Goal: Task Accomplishment & Management: Manage account settings

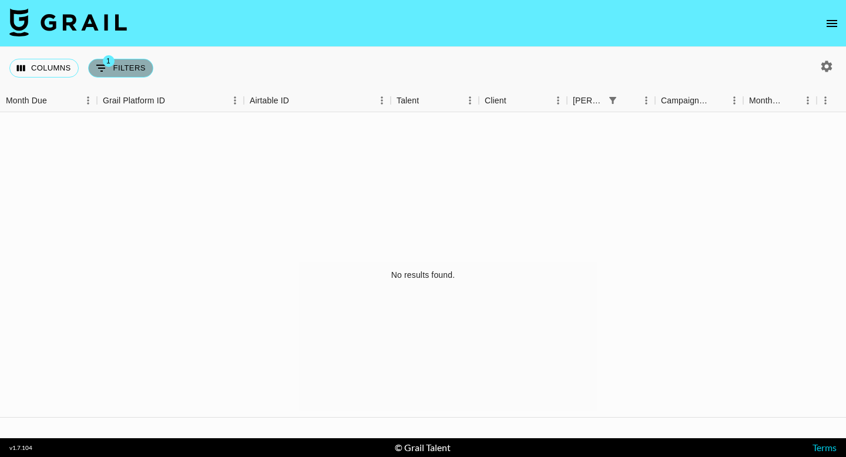
click at [106, 65] on span "1" at bounding box center [109, 61] width 12 height 12
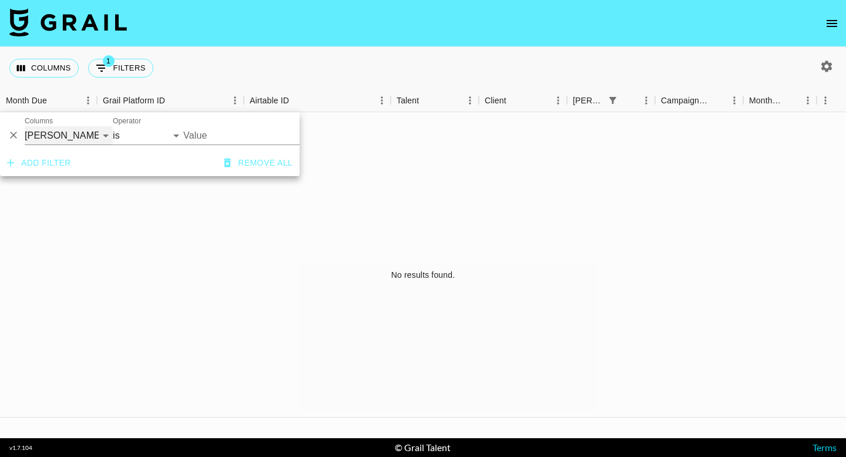
click at [36, 136] on select "Grail Platform ID Airtable ID Talent Manager Client [PERSON_NAME] Campaign (Typ…" at bounding box center [69, 135] width 88 height 19
click at [25, 126] on select "Grail Platform ID Airtable ID Talent Manager Client [PERSON_NAME] Campaign (Typ…" at bounding box center [69, 135] width 88 height 19
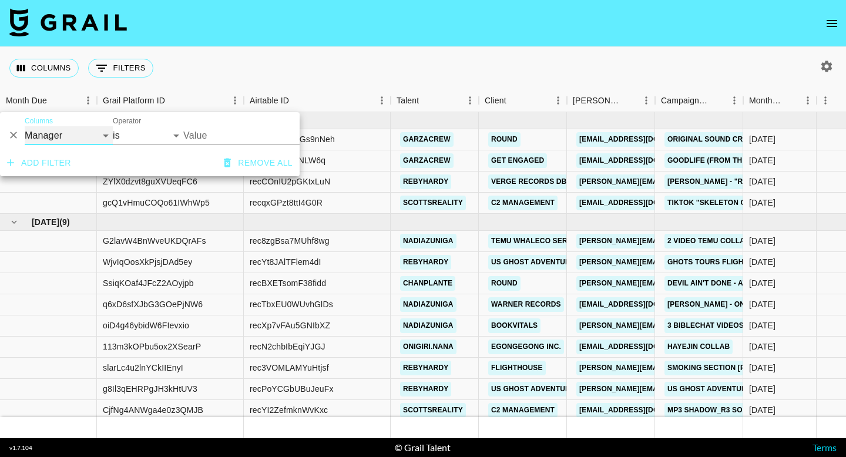
select select "monthDue2"
click at [216, 135] on select "[DATE] Sep '[DATE] [DATE] '[DATE] May '[DATE] Mar '[DATE] Jan '[DATE] Nov '[DAT…" at bounding box center [205, 135] width 45 height 19
select select "[DATE]"
click at [183, 126] on select "[DATE] Sep '[DATE] [DATE] '[DATE] May '[DATE] Mar '[DATE] Jan '[DATE] Nov '[DAT…" at bounding box center [205, 135] width 45 height 19
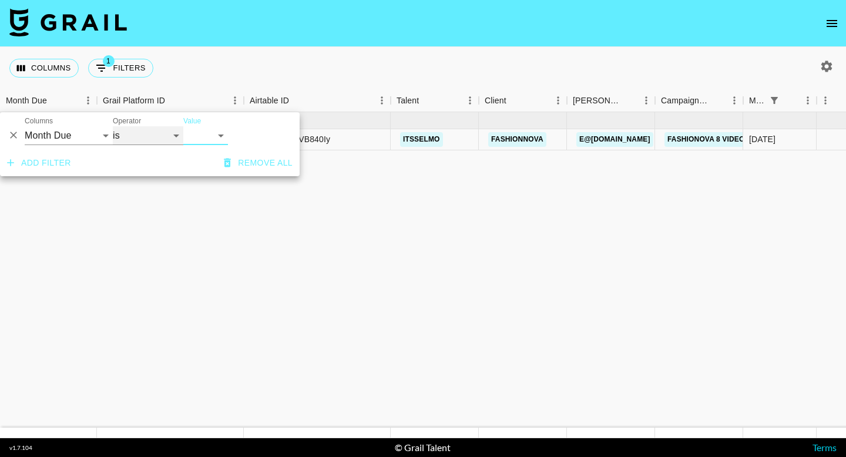
click at [143, 143] on select "is is not is any of" at bounding box center [148, 135] width 71 height 19
select select "isAnyOf"
click at [113, 126] on select "is is not is any of" at bounding box center [148, 135] width 71 height 19
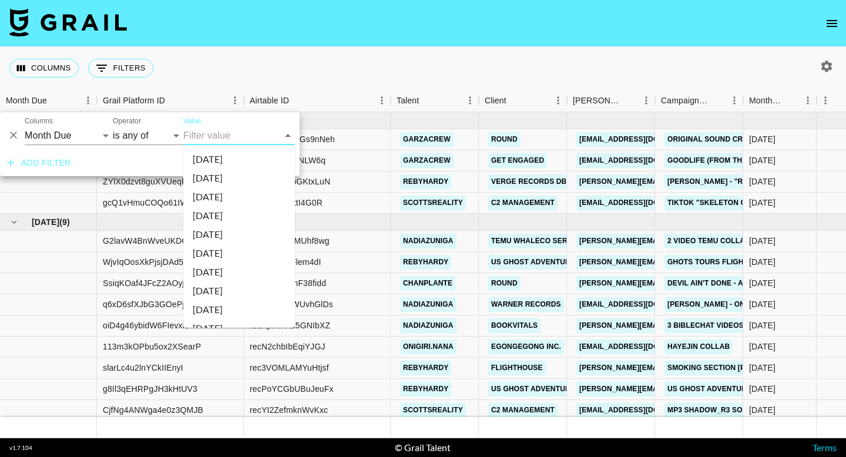
click at [242, 134] on input "Value" at bounding box center [230, 135] width 94 height 18
click at [235, 193] on li "[DATE]" at bounding box center [239, 195] width 112 height 19
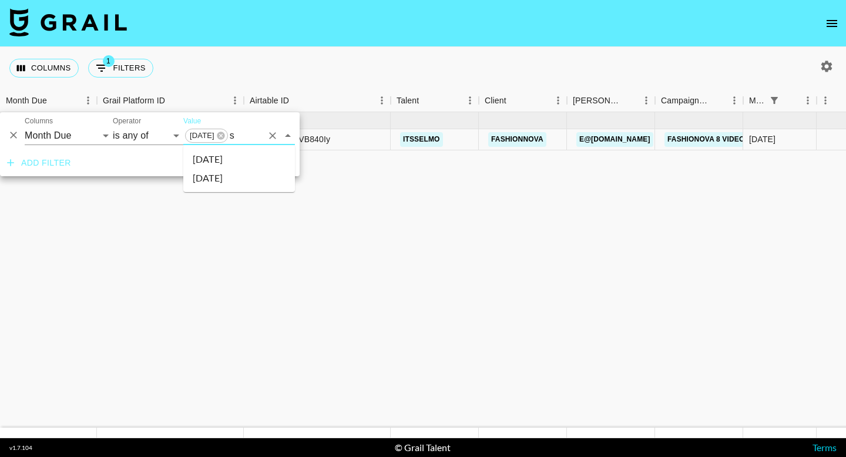
type input "se"
click at [236, 161] on li "[DATE]" at bounding box center [239, 159] width 112 height 19
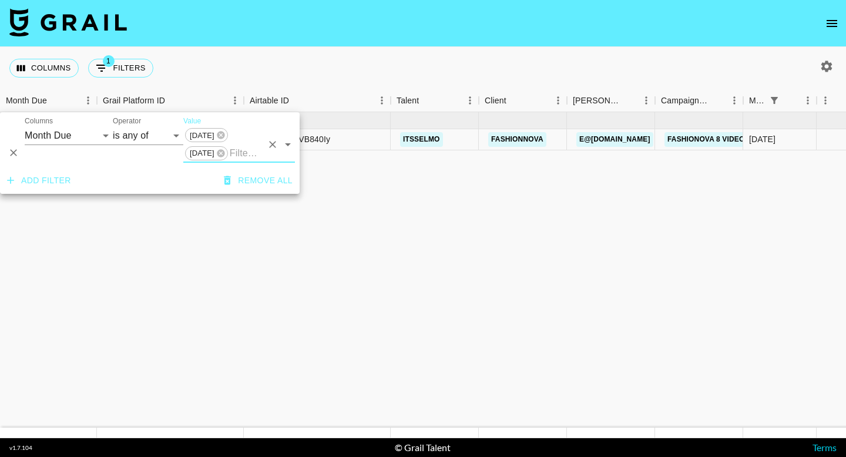
click at [242, 154] on input "Value" at bounding box center [246, 153] width 32 height 18
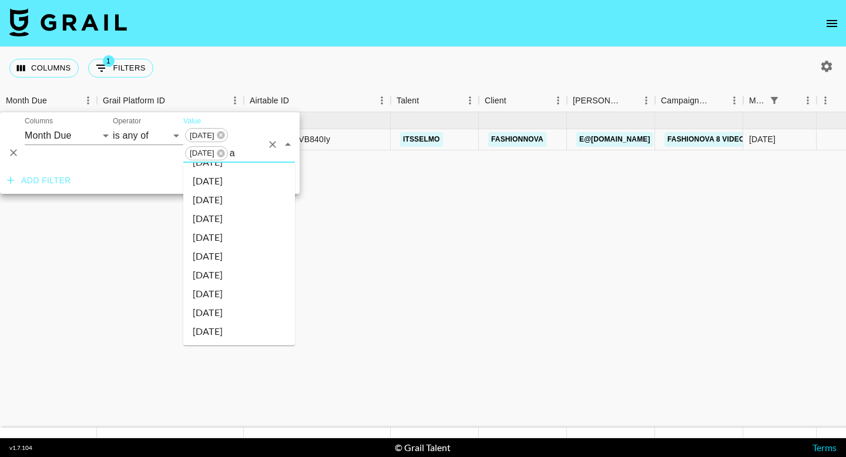
scroll to position [0, 0]
type input "au"
click at [224, 194] on li "[DATE]" at bounding box center [239, 195] width 112 height 19
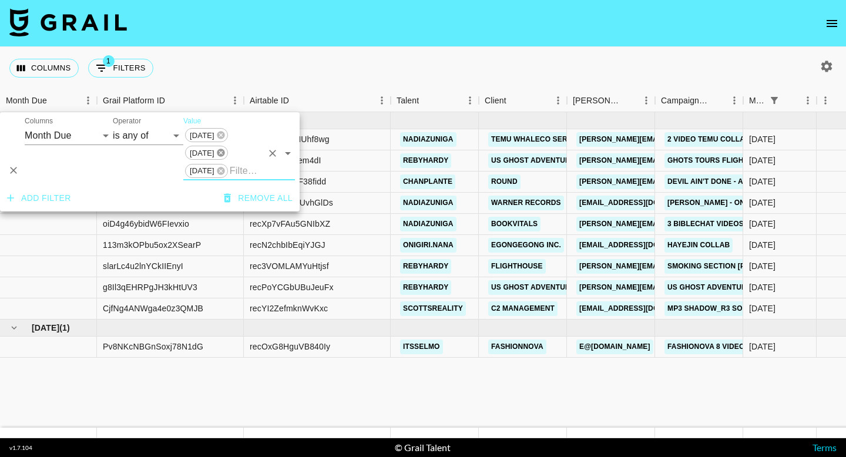
click at [222, 149] on icon at bounding box center [221, 153] width 8 height 8
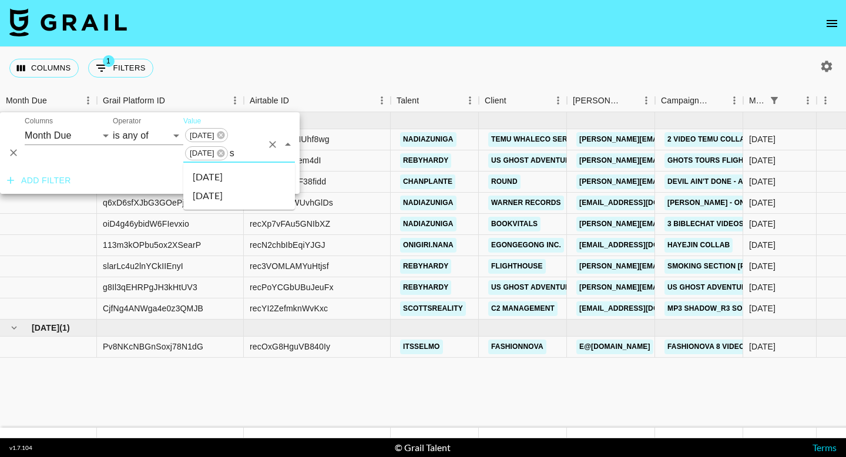
type input "se"
click at [232, 196] on li "[DATE]" at bounding box center [239, 195] width 112 height 19
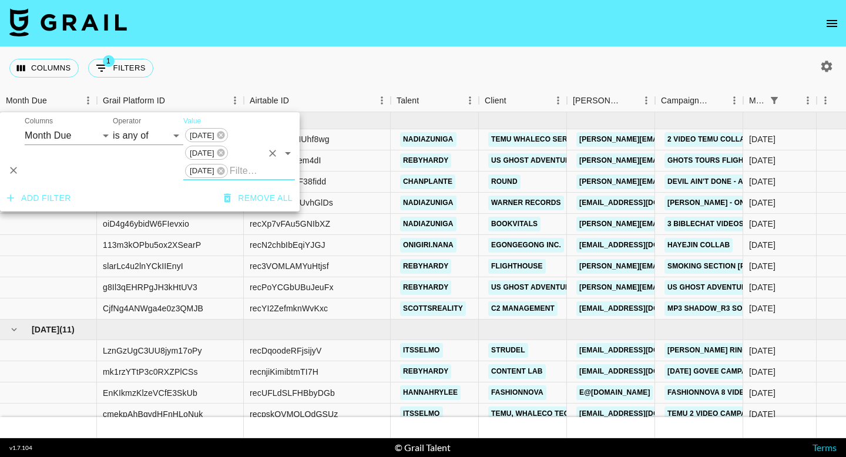
click at [435, 52] on div "Columns 1 Filters + Booking" at bounding box center [423, 68] width 846 height 42
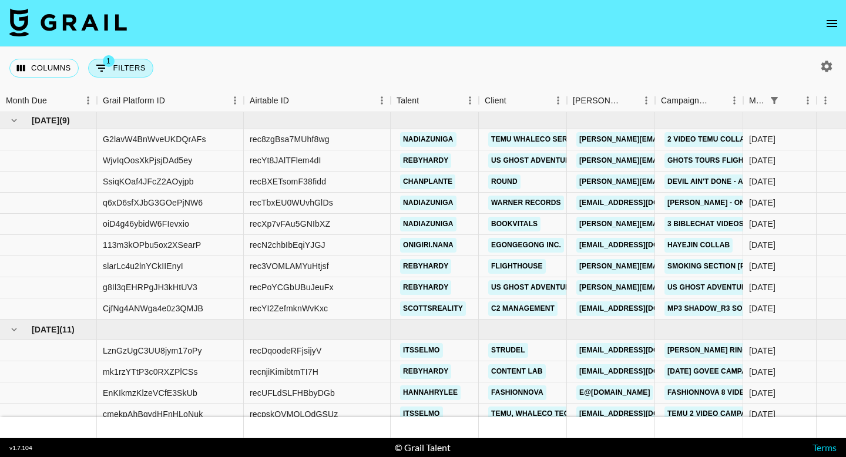
click at [137, 71] on button "1 Filters" at bounding box center [120, 68] width 65 height 19
select select "monthDue2"
select select "isAnyOf"
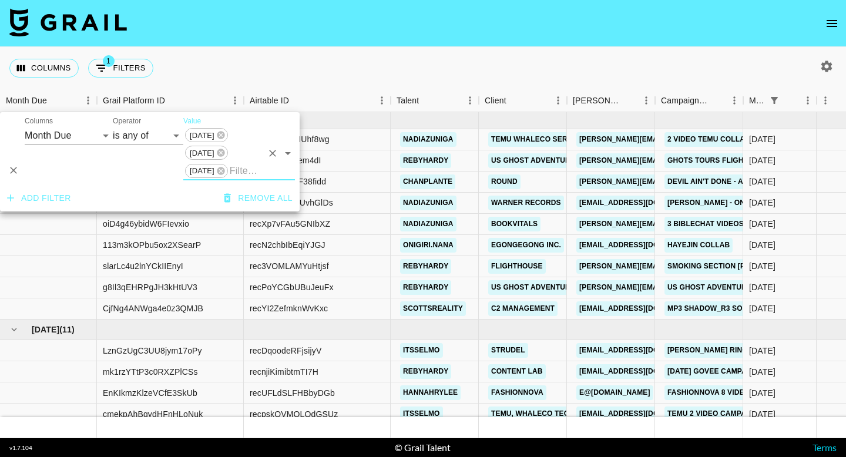
click at [14, 195] on icon "button" at bounding box center [11, 198] width 12 height 12
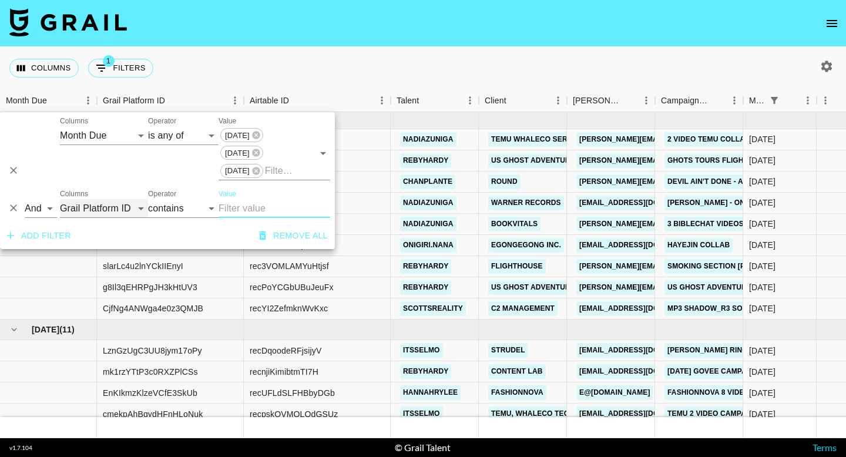
click at [98, 209] on select "Grail Platform ID Airtable ID Talent Manager Client [PERSON_NAME] Campaign (Typ…" at bounding box center [104, 208] width 88 height 19
select select "status"
click at [60, 199] on select "Grail Platform ID Airtable ID Talent Manager Client [PERSON_NAME] Campaign (Typ…" at bounding box center [104, 208] width 88 height 19
click at [167, 205] on select "is is not is any of is not any of" at bounding box center [183, 208] width 71 height 19
click at [148, 199] on select "is is not is any of is not any of" at bounding box center [183, 208] width 71 height 19
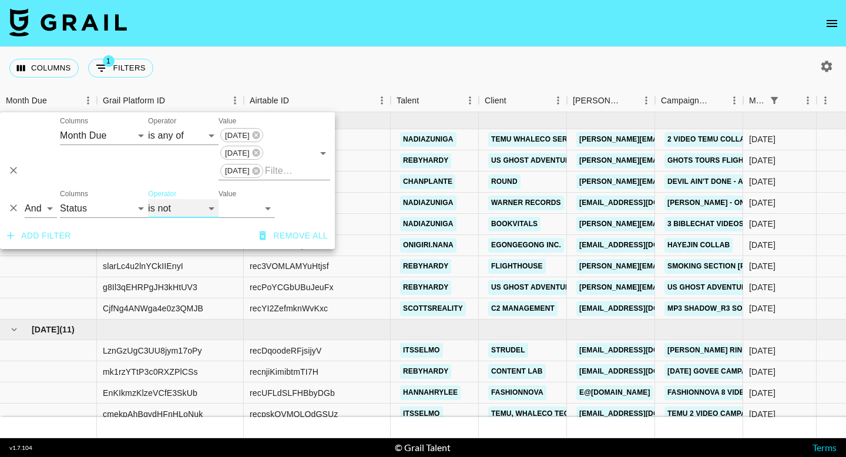
click at [153, 203] on select "is is not is any of is not any of" at bounding box center [183, 208] width 71 height 19
select select "isNotAnyOf"
click at [148, 199] on select "is is not is any of is not any of" at bounding box center [183, 208] width 71 height 19
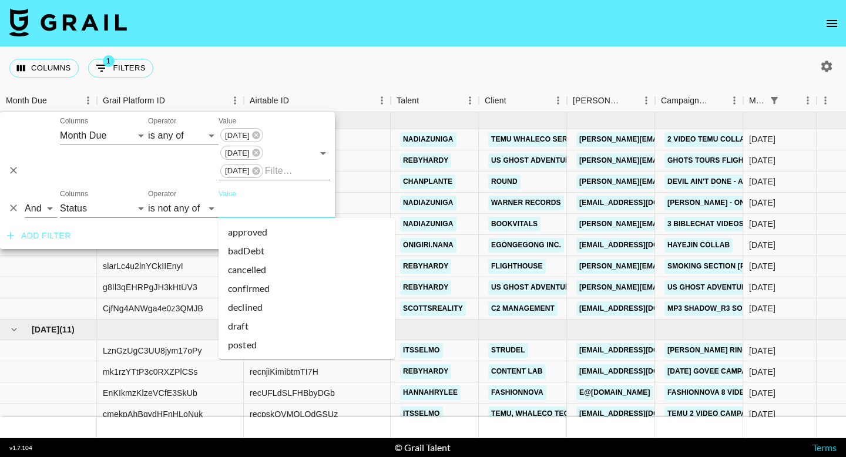
click at [264, 270] on li "cancelled" at bounding box center [307, 269] width 176 height 19
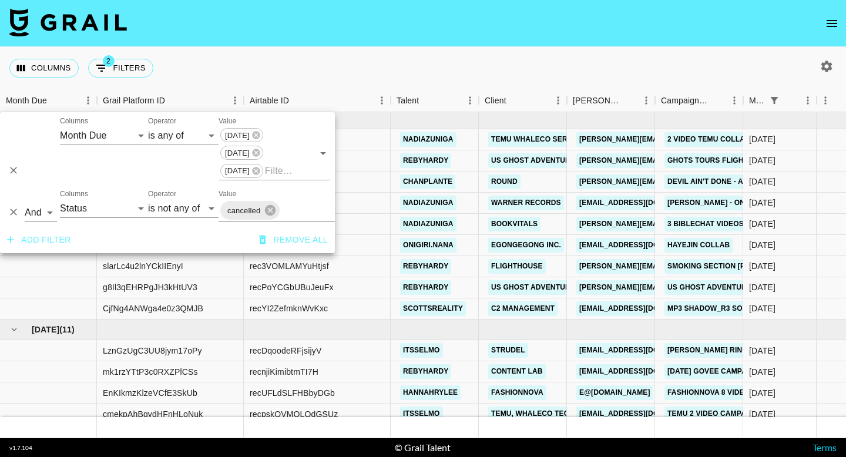
click at [295, 207] on input "Value" at bounding box center [321, 211] width 81 height 18
type input "dec"
click at [282, 238] on li "declined" at bounding box center [307, 236] width 176 height 19
click at [511, 61] on div "Columns 2 Filters + Booking" at bounding box center [423, 68] width 846 height 42
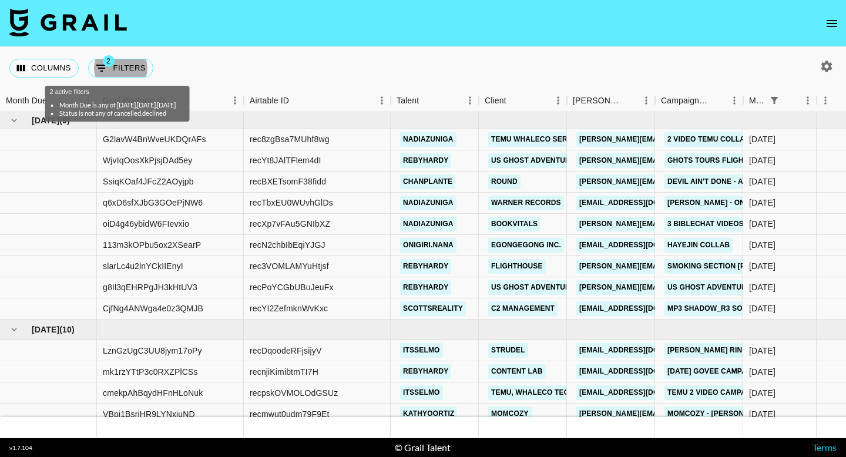
click at [825, 68] on icon "button" at bounding box center [827, 66] width 11 height 11
select select "[DATE]"
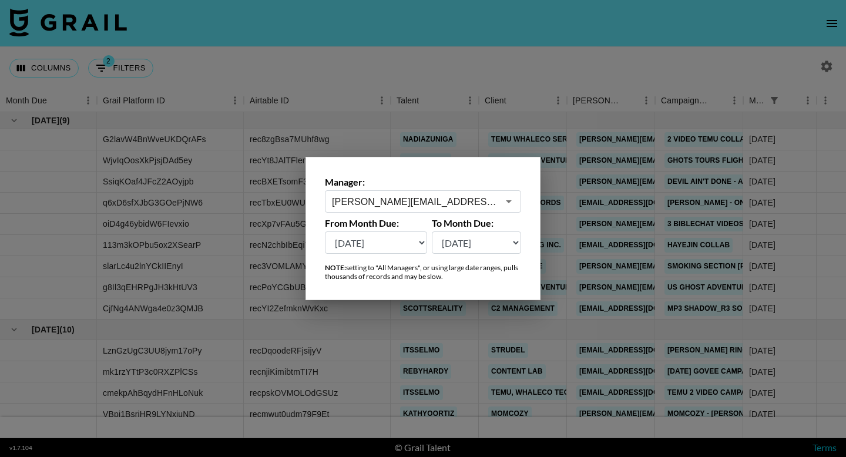
click at [825, 69] on div at bounding box center [423, 228] width 846 height 457
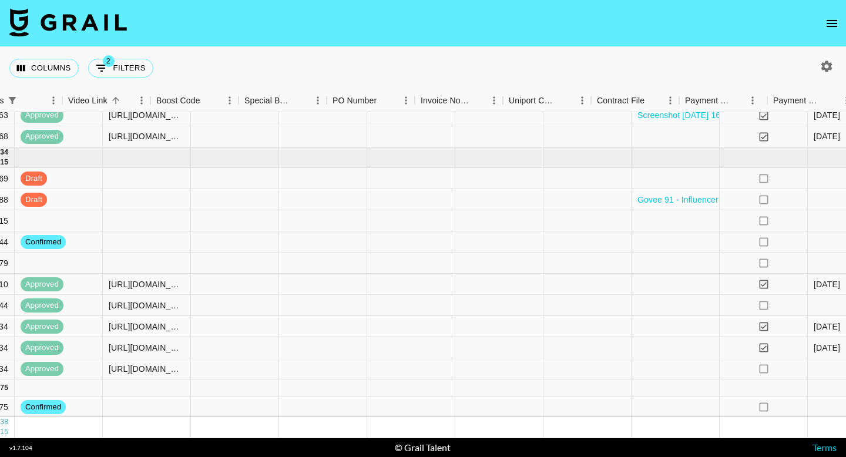
scroll to position [172, 1457]
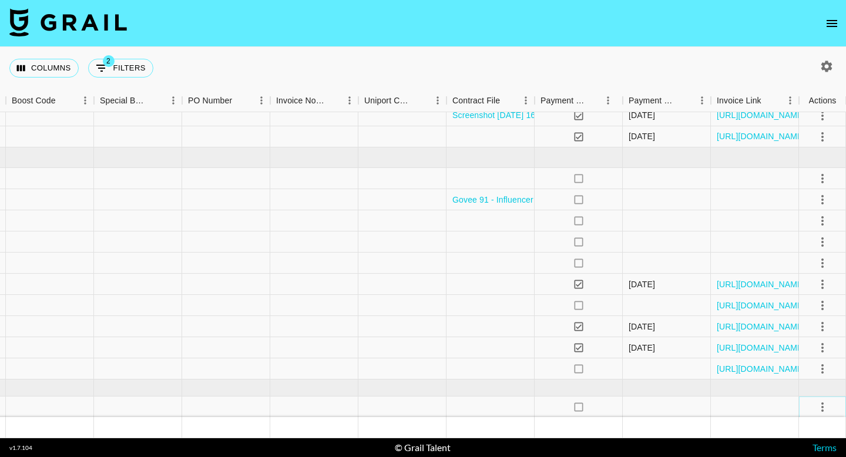
click at [822, 409] on icon "select merge strategy" at bounding box center [823, 407] width 2 height 9
click at [801, 361] on li "Cancel" at bounding box center [808, 360] width 76 height 21
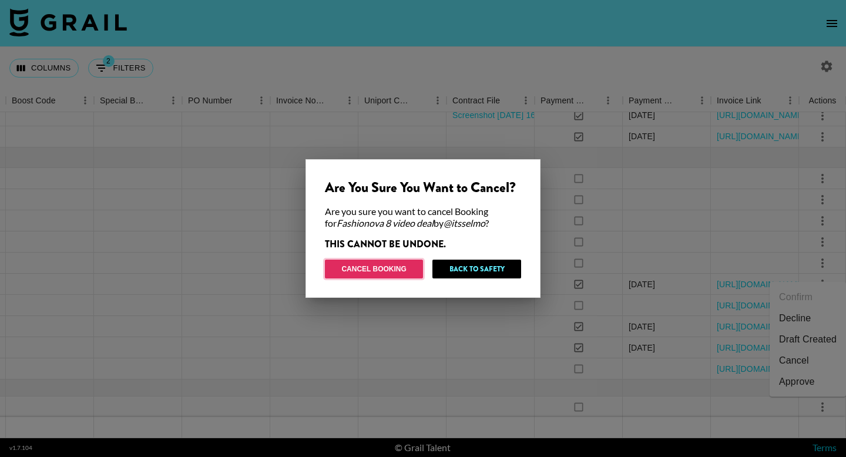
click at [394, 266] on button "Cancel Booking" at bounding box center [374, 269] width 98 height 19
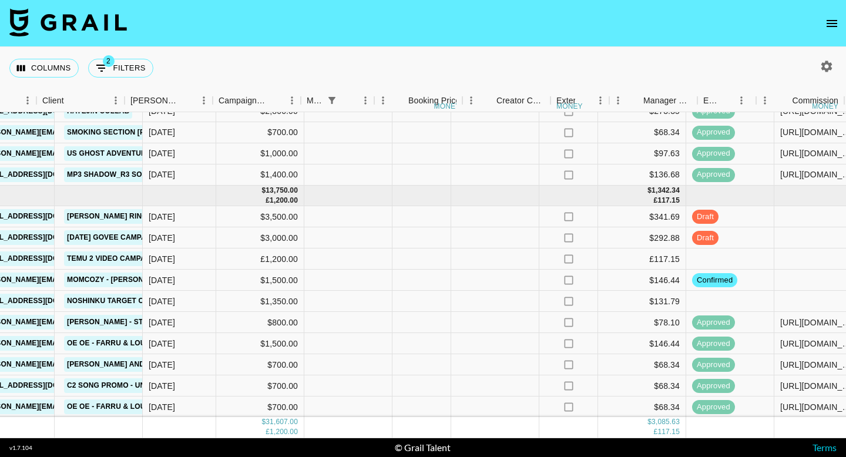
scroll to position [134, 403]
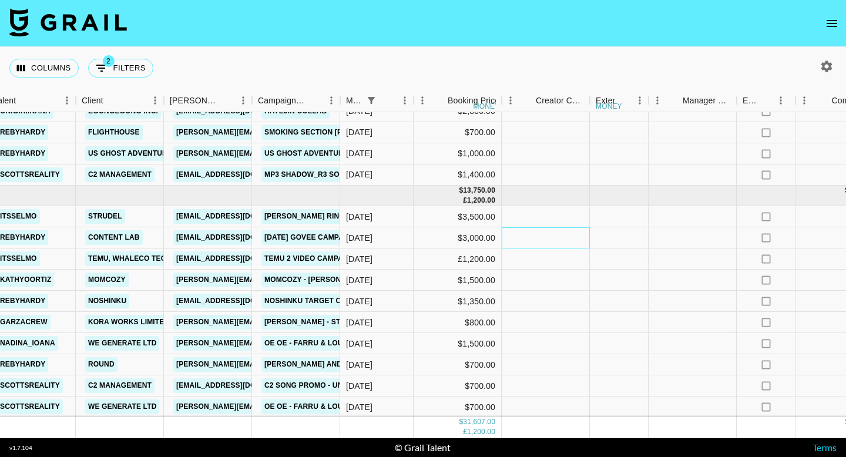
click at [578, 236] on div at bounding box center [546, 237] width 88 height 21
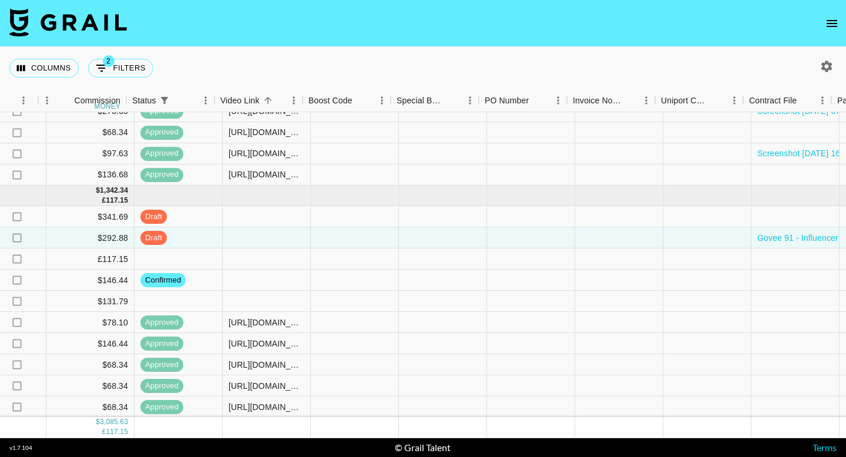
scroll to position [134, 1153]
click at [286, 239] on div at bounding box center [266, 237] width 88 height 21
type input "[URL][DOMAIN_NAME]"
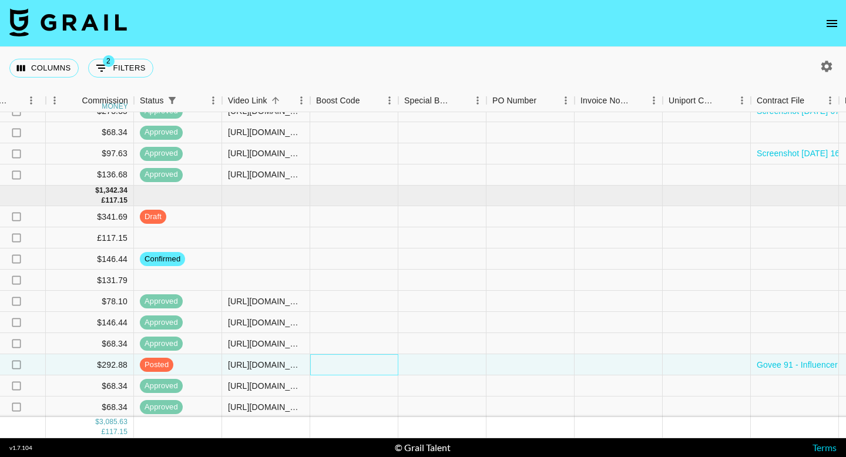
click at [375, 362] on div at bounding box center [354, 364] width 88 height 21
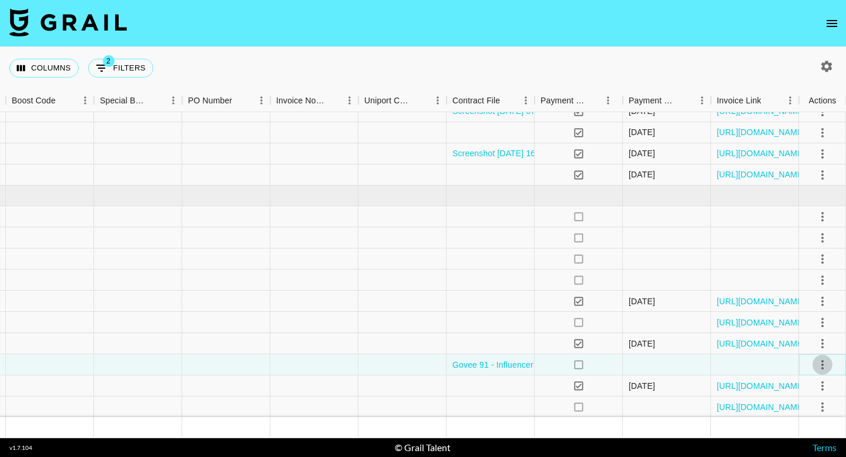
click at [819, 362] on icon "select merge strategy" at bounding box center [823, 365] width 14 height 14
click at [809, 343] on div "Approve" at bounding box center [797, 340] width 36 height 14
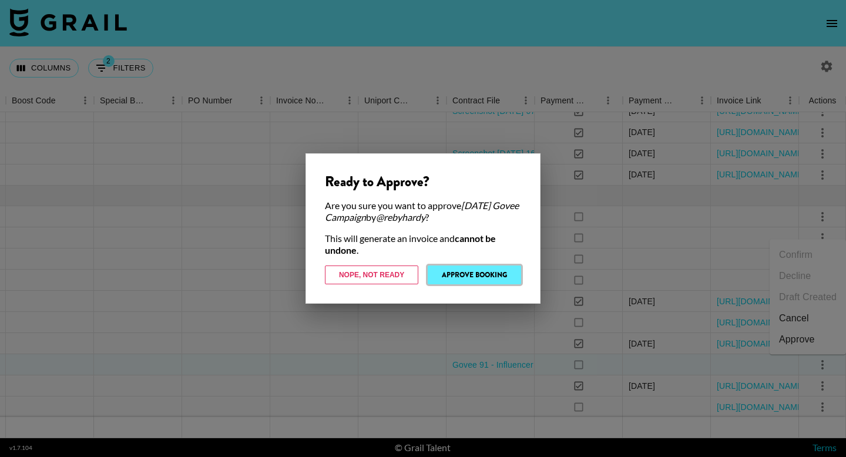
click at [487, 274] on button "Approve Booking" at bounding box center [474, 275] width 93 height 19
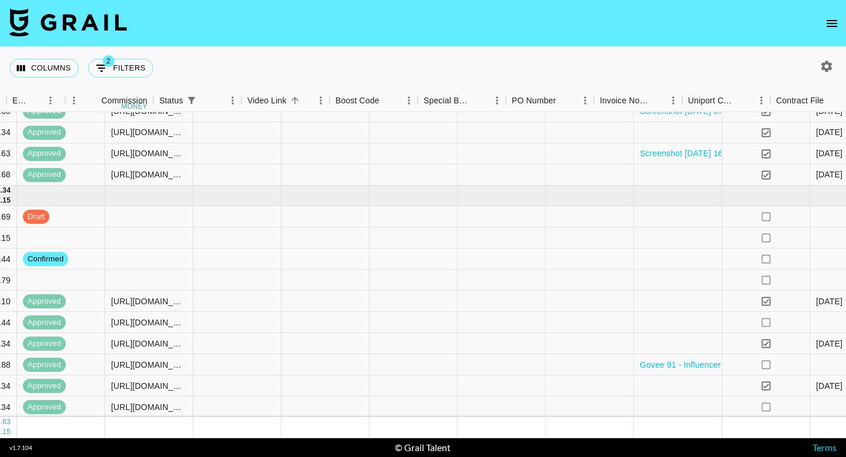
scroll to position [134, 1457]
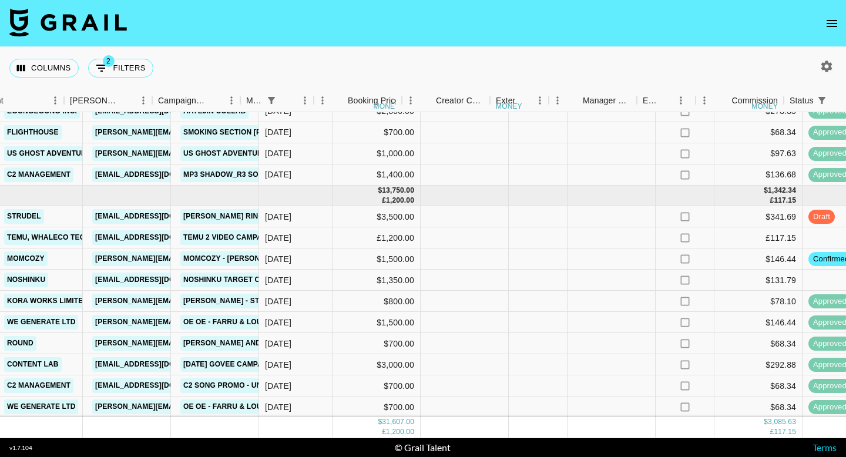
scroll to position [134, 467]
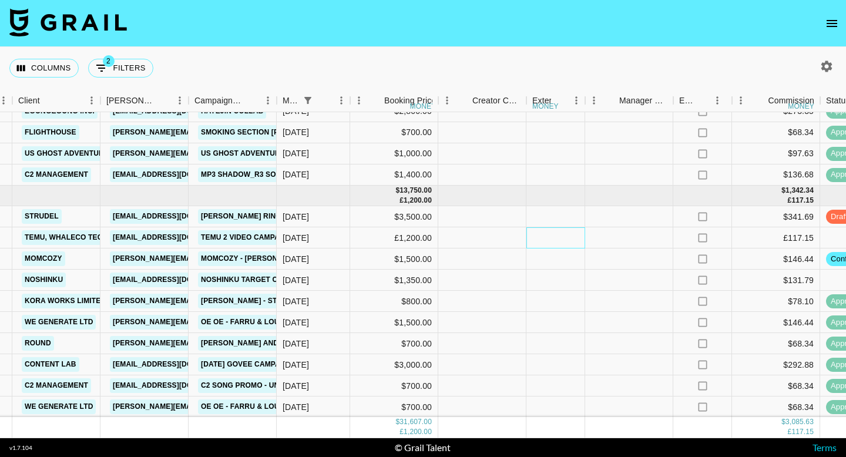
click at [532, 236] on div at bounding box center [556, 237] width 59 height 21
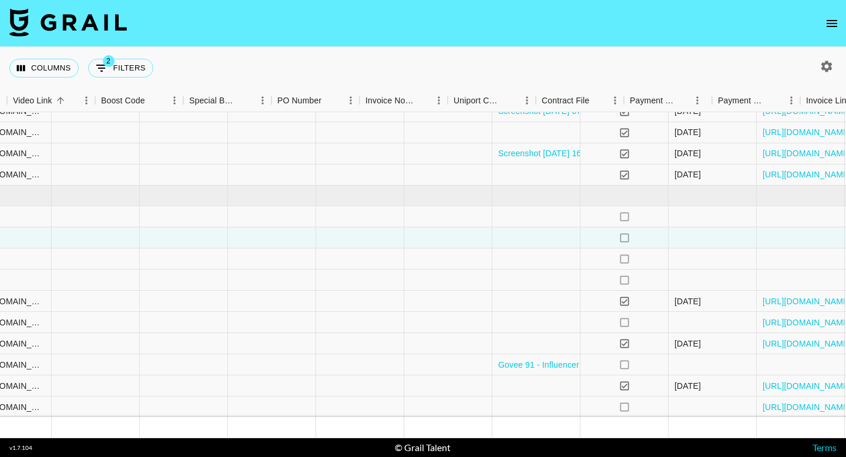
scroll to position [134, 1457]
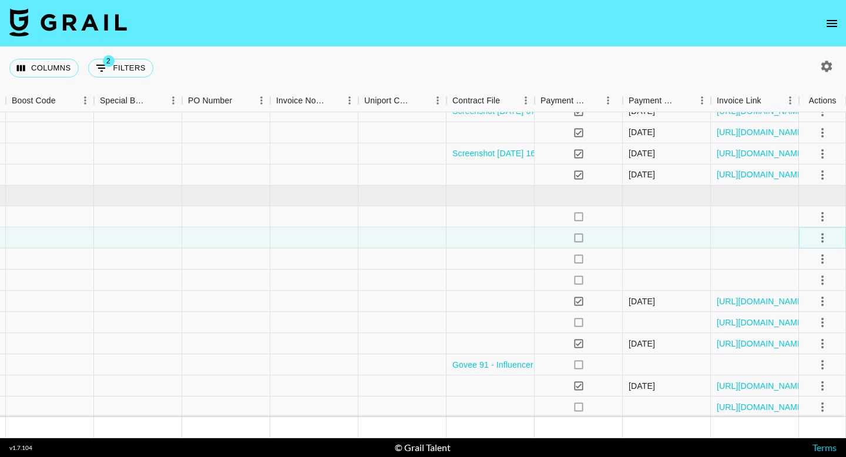
click at [822, 235] on icon "select merge strategy" at bounding box center [823, 238] width 14 height 14
click at [796, 263] on li "Confirm" at bounding box center [808, 263] width 76 height 21
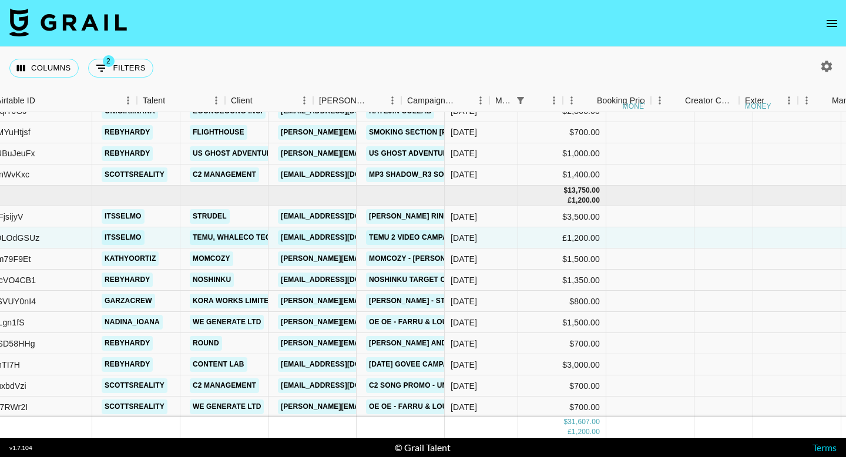
scroll to position [134, 254]
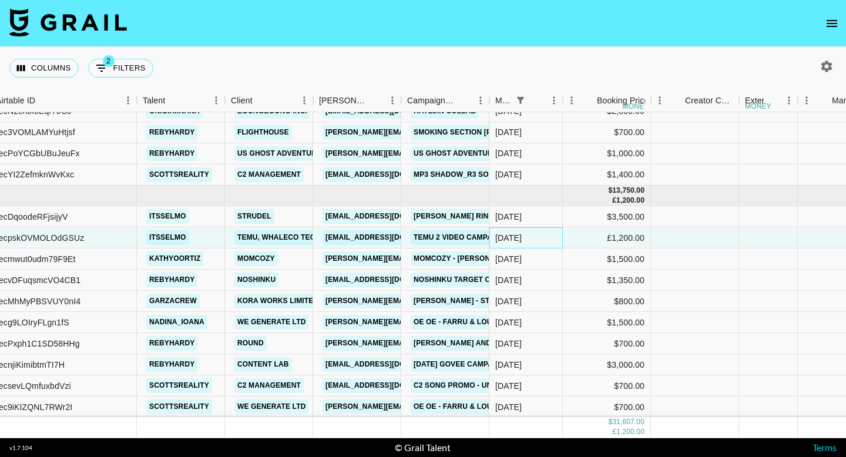
click at [532, 239] on div "[DATE]" at bounding box center [526, 237] width 73 height 21
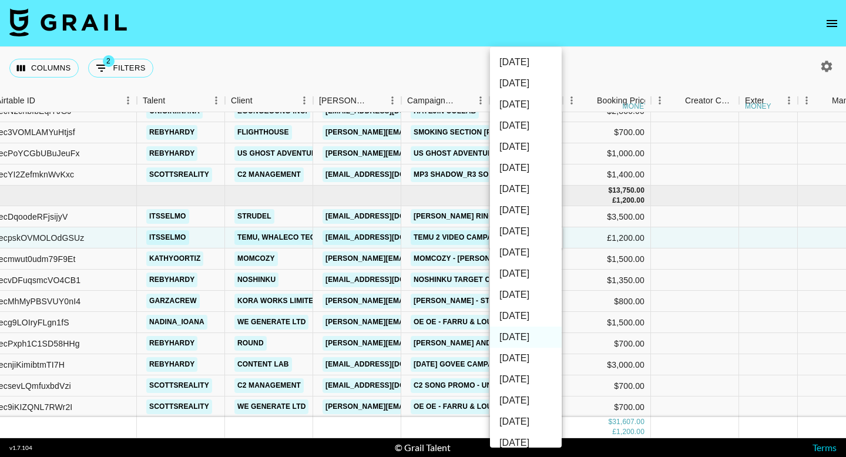
click at [525, 317] on li "[DATE]" at bounding box center [526, 316] width 72 height 21
type input "[DATE]"
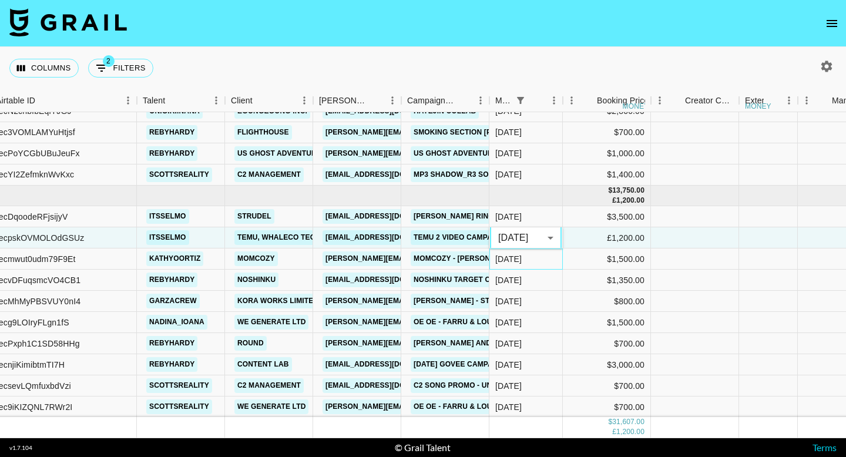
click at [527, 255] on div "[DATE]" at bounding box center [526, 259] width 73 height 21
click at [527, 270] on div "[DATE]" at bounding box center [526, 280] width 73 height 21
click at [531, 249] on div "[DATE]" at bounding box center [526, 259] width 73 height 21
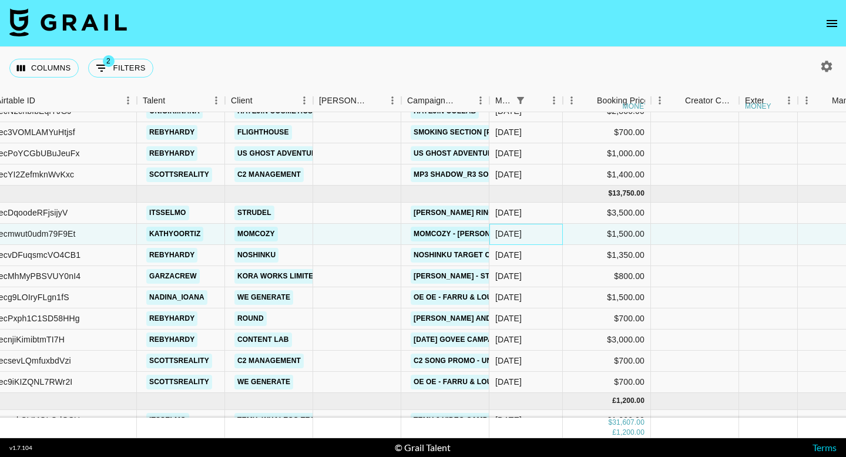
click at [531, 233] on div "[DATE]" at bounding box center [526, 234] width 73 height 21
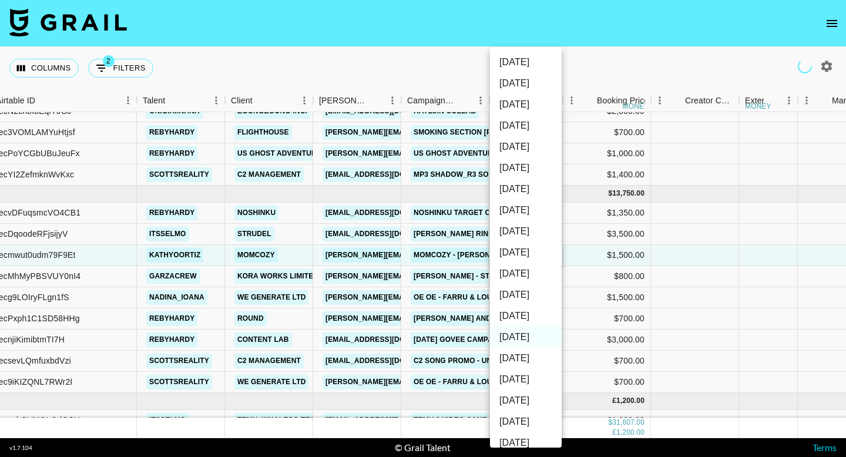
click at [584, 246] on div at bounding box center [423, 228] width 846 height 457
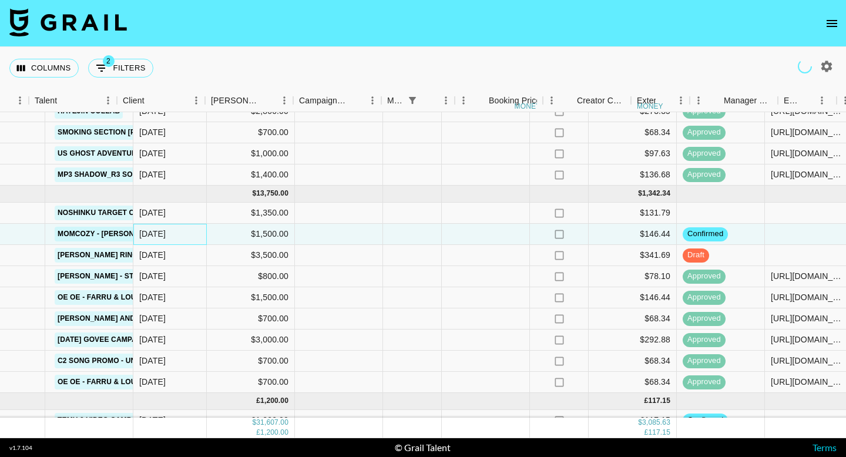
scroll to position [134, 362]
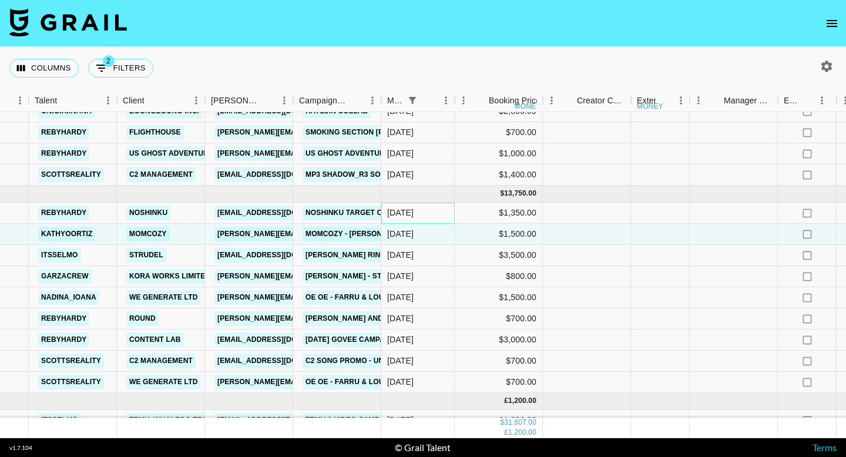
click at [436, 218] on div "[DATE]" at bounding box center [417, 213] width 73 height 21
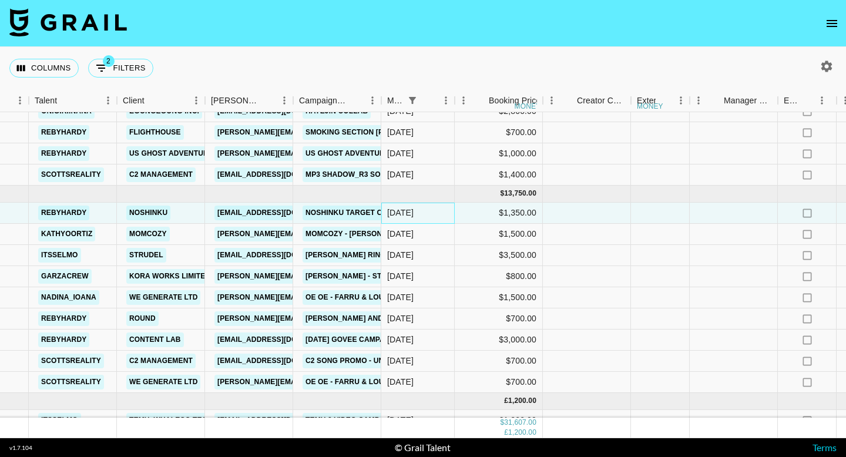
click at [436, 218] on div "[DATE]" at bounding box center [417, 213] width 73 height 21
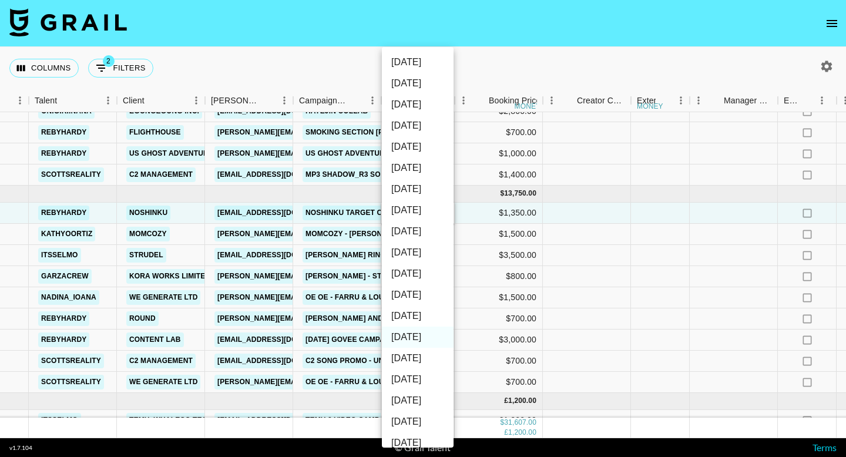
click at [420, 317] on li "[DATE]" at bounding box center [418, 316] width 72 height 21
type input "[DATE]"
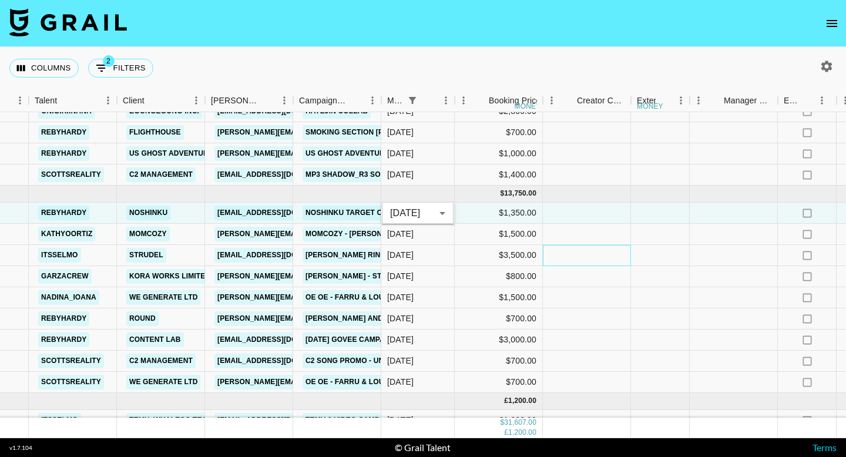
click at [551, 251] on div at bounding box center [587, 255] width 88 height 21
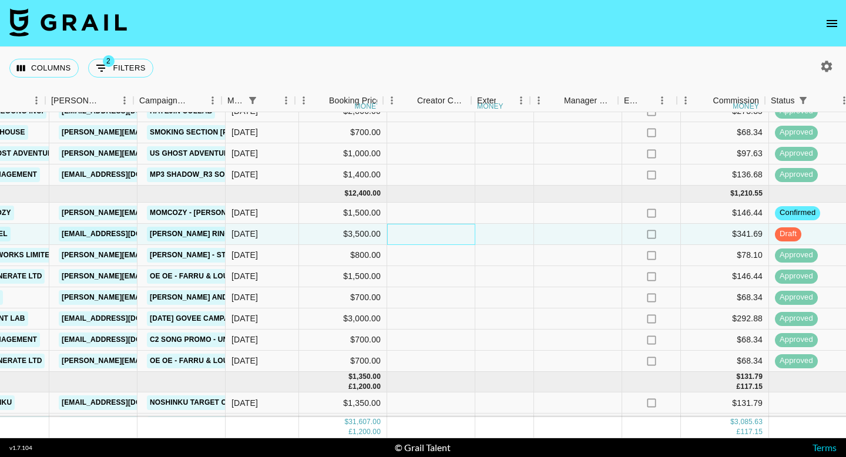
scroll to position [134, 523]
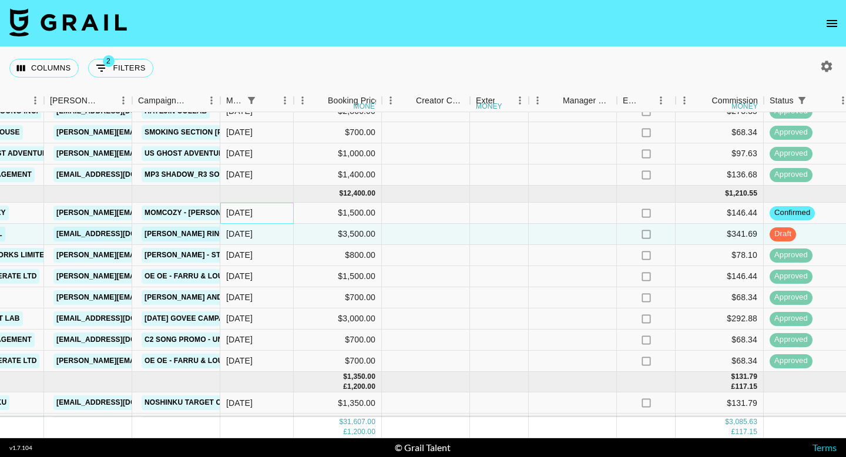
click at [243, 209] on div "[DATE]" at bounding box center [239, 213] width 26 height 12
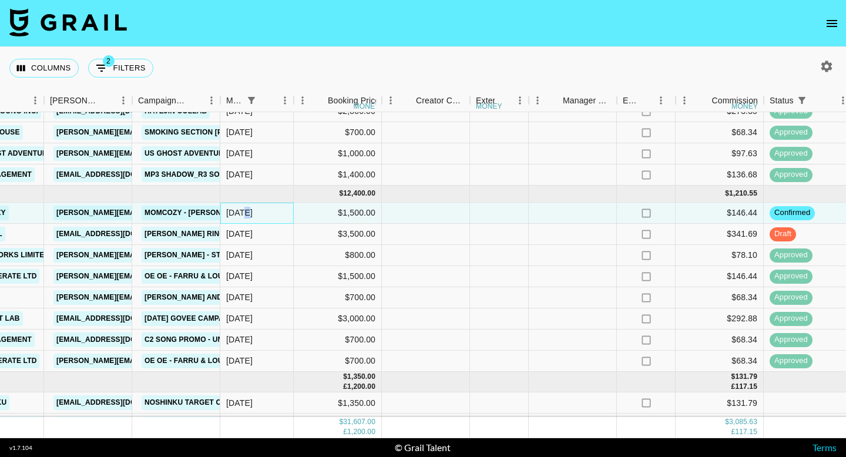
click at [243, 209] on div "[DATE]" at bounding box center [239, 213] width 26 height 12
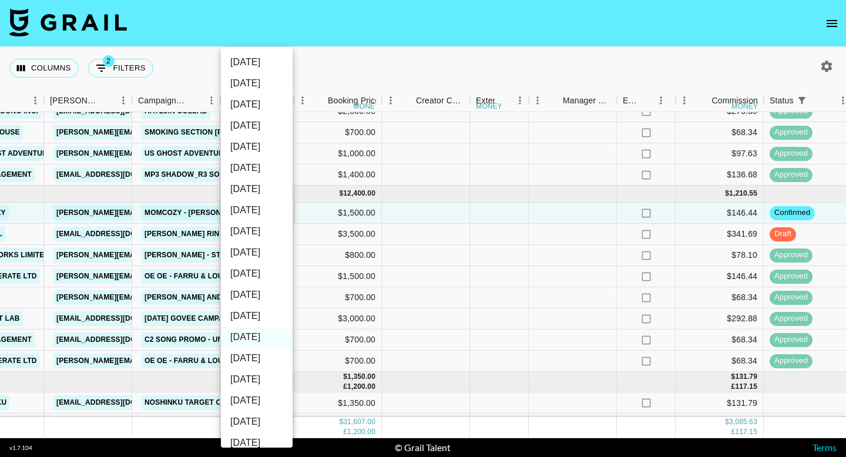
click at [272, 317] on li "[DATE]" at bounding box center [257, 316] width 72 height 21
type input "[DATE]"
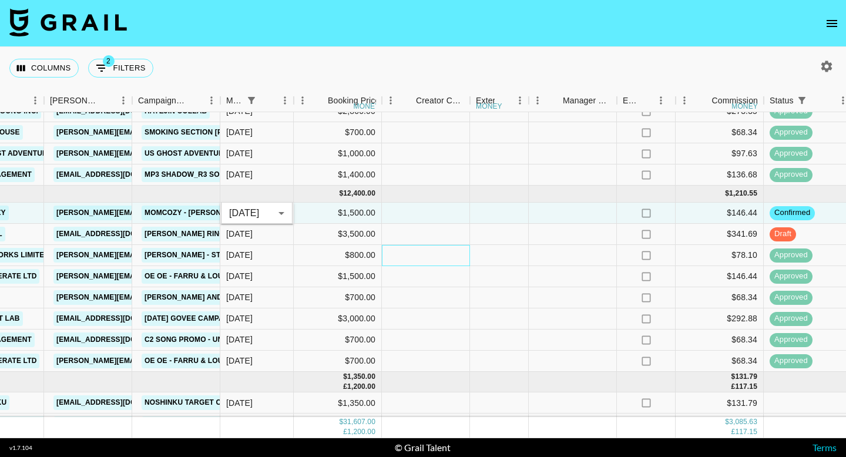
click at [437, 262] on div at bounding box center [426, 255] width 88 height 21
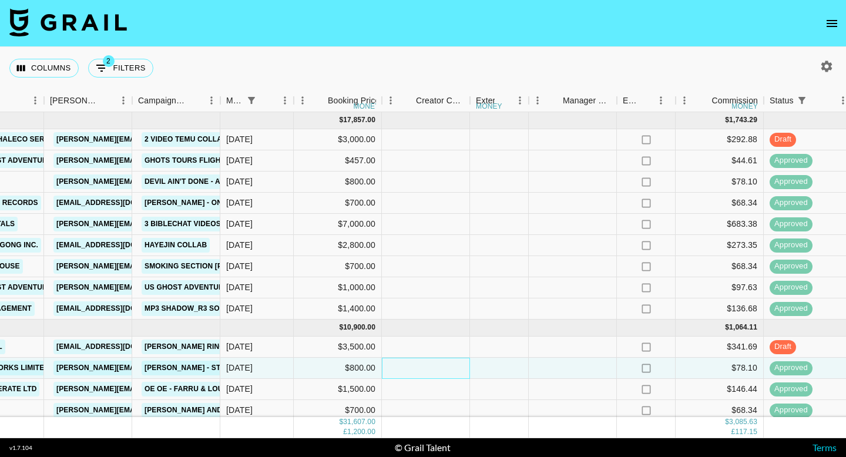
scroll to position [151, 523]
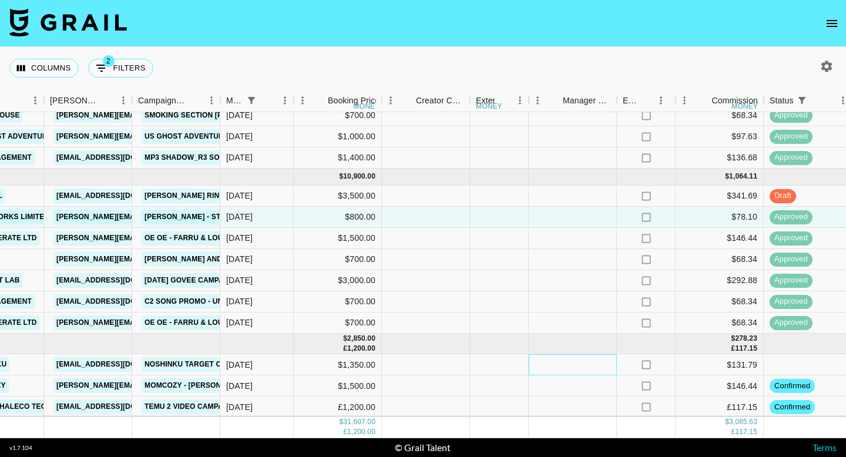
click at [539, 371] on div at bounding box center [573, 364] width 88 height 21
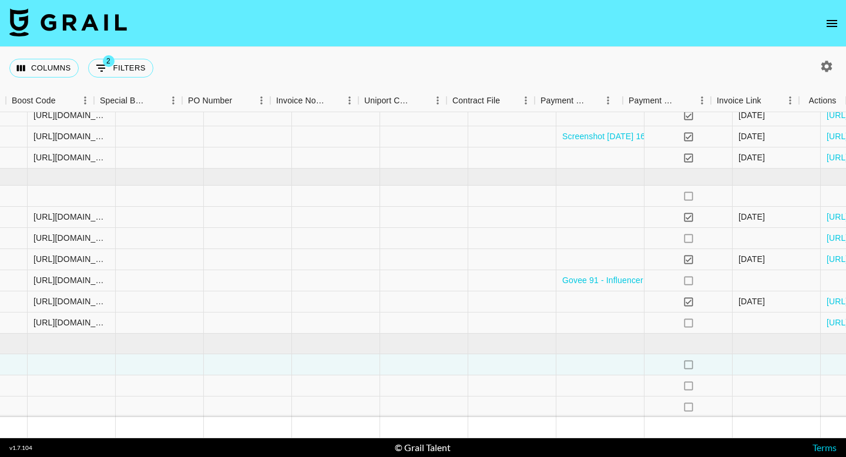
scroll to position [151, 1457]
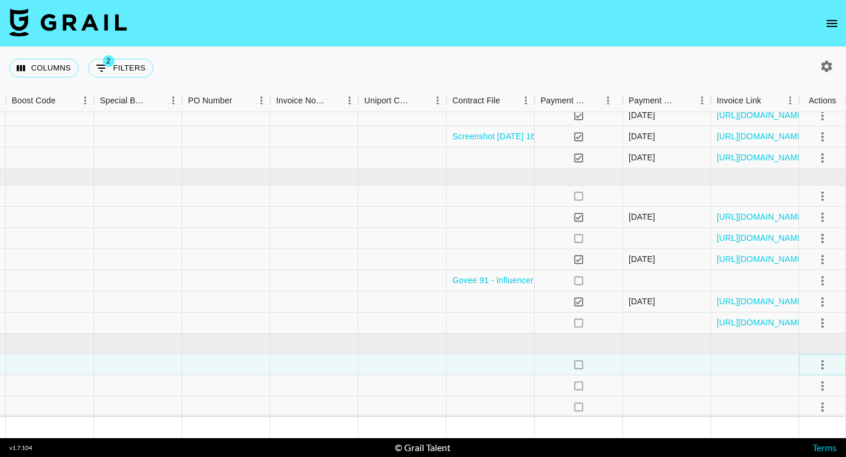
click at [825, 361] on icon "select merge strategy" at bounding box center [823, 365] width 14 height 14
click at [813, 261] on li "Confirm" at bounding box center [808, 254] width 76 height 21
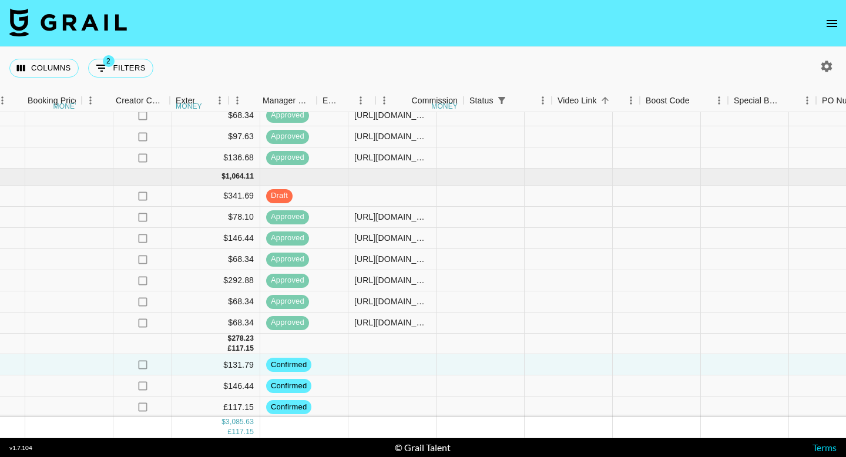
scroll to position [151, 759]
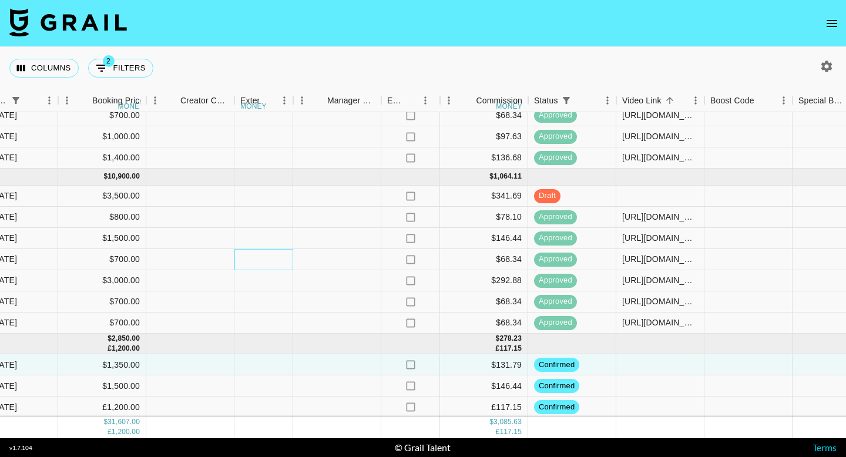
click at [291, 267] on div at bounding box center [263, 259] width 59 height 21
